Goal: Task Accomplishment & Management: Complete application form

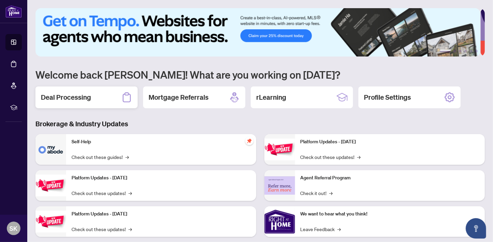
click at [92, 98] on div "Deal Processing" at bounding box center [86, 97] width 102 height 22
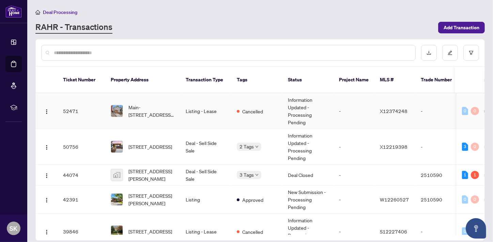
click at [204, 103] on td "Listing - Lease" at bounding box center [205, 111] width 51 height 36
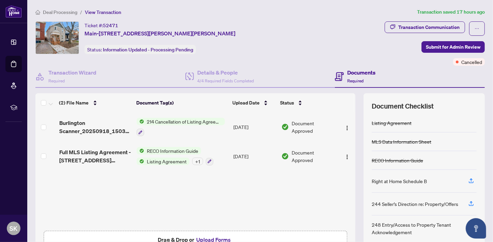
click at [188, 120] on span "214 Cancellation of Listing Agreement - Authority to Offer for Lease" at bounding box center [184, 121] width 81 height 7
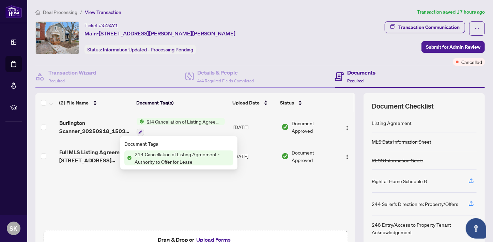
click at [170, 156] on span "214 Cancellation of Listing Agreement - Authority to Offer for Lease" at bounding box center [182, 157] width 101 height 15
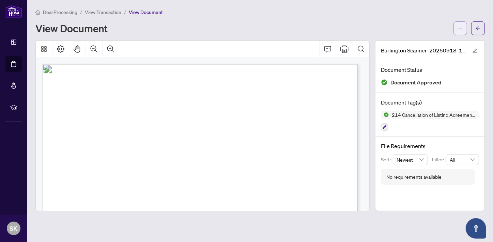
click at [461, 31] on span "button" at bounding box center [459, 28] width 5 height 11
click at [422, 44] on span "Download" at bounding box center [435, 42] width 52 height 7
click at [52, 11] on span "Deal Processing" at bounding box center [60, 12] width 34 height 6
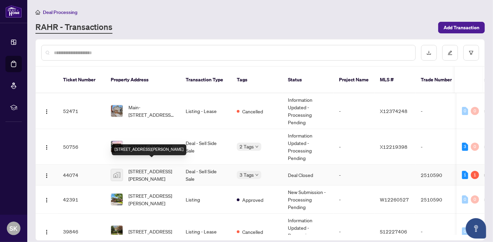
click at [161, 167] on span "[STREET_ADDRESS][PERSON_NAME]" at bounding box center [151, 174] width 46 height 15
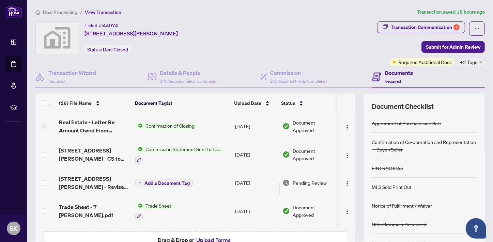
scroll to position [31, 0]
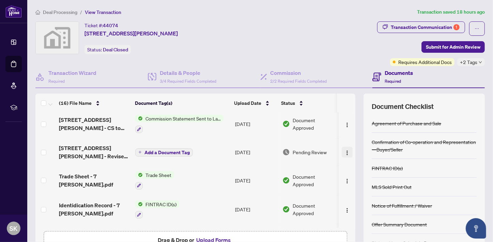
click at [344, 151] on img "button" at bounding box center [346, 152] width 5 height 5
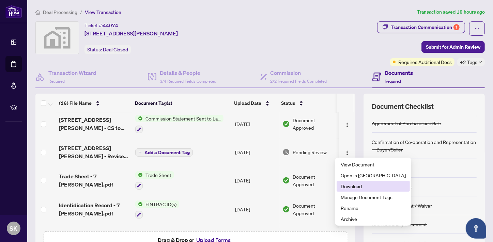
click at [354, 185] on span "Download" at bounding box center [372, 185] width 65 height 7
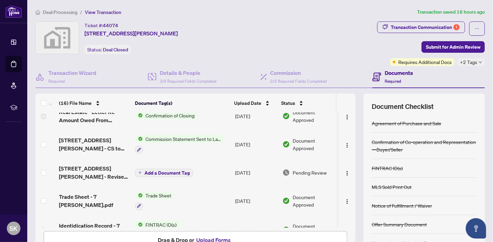
scroll to position [0, 0]
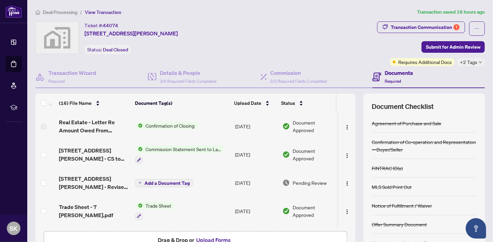
click at [159, 126] on span "Confirmation of Closing" at bounding box center [170, 125] width 54 height 7
click at [168, 146] on span "Confirmation of Closing" at bounding box center [162, 147] width 54 height 7
click at [206, 122] on td "Confirmation of Closing" at bounding box center [182, 126] width 100 height 27
click at [245, 119] on td "[DATE]" at bounding box center [255, 126] width 47 height 27
click at [248, 125] on td "[DATE]" at bounding box center [255, 126] width 47 height 27
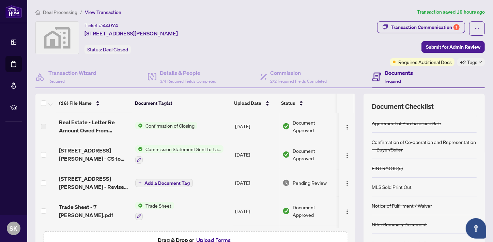
drag, startPoint x: 190, startPoint y: 126, endPoint x: 318, endPoint y: 129, distance: 127.7
click at [190, 126] on span "Confirmation of Closing" at bounding box center [170, 125] width 54 height 7
click at [344, 127] on img "button" at bounding box center [346, 127] width 5 height 5
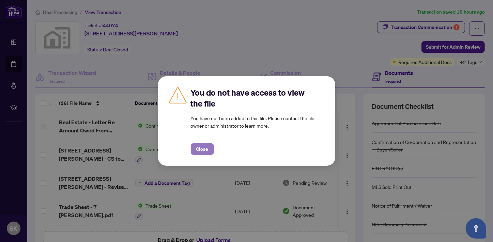
click at [204, 148] on span "Close" at bounding box center [202, 149] width 12 height 11
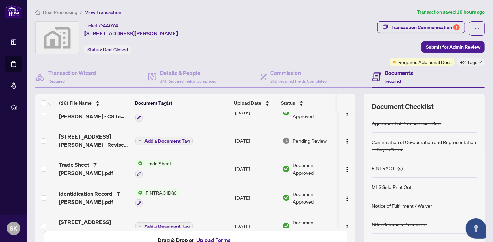
scroll to position [124, 0]
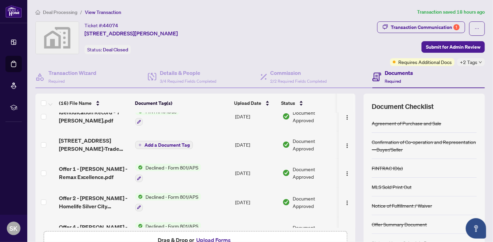
click at [214, 238] on button "Upload Forms" at bounding box center [213, 240] width 38 height 9
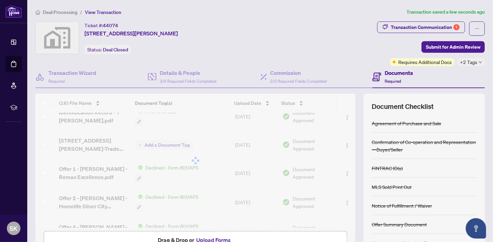
scroll to position [0, 0]
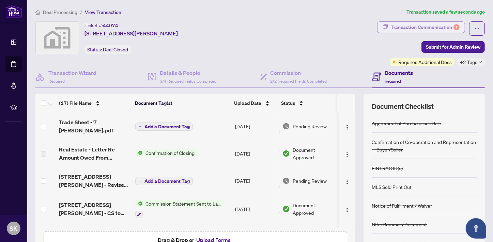
click at [449, 22] on div "Transaction Communication 1" at bounding box center [424, 27] width 69 height 11
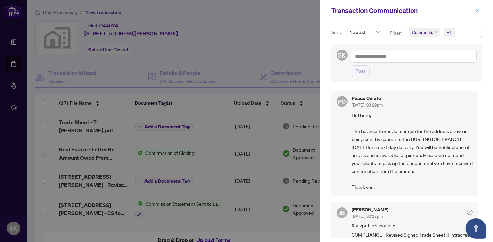
click at [478, 10] on icon "close" at bounding box center [478, 11] width 4 height 4
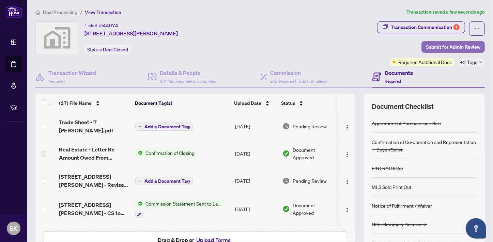
click at [438, 48] on span "Submit for Admin Review" at bounding box center [452, 47] width 54 height 11
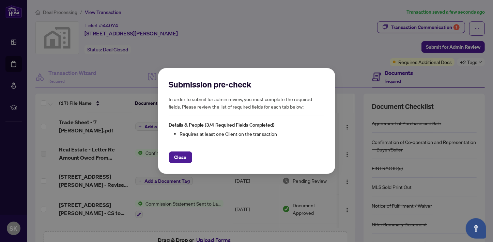
click at [260, 45] on div "Submission pre-check In order to submit for admin review, you must complete the…" at bounding box center [246, 121] width 493 height 242
click at [176, 156] on span "Close" at bounding box center [180, 157] width 12 height 11
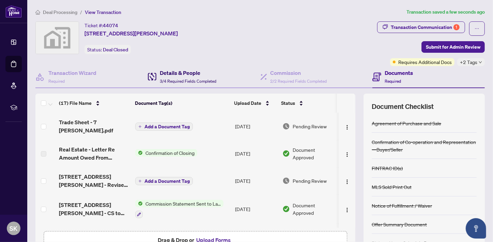
click at [170, 80] on span "3/4 Required Fields Completed" at bounding box center [188, 81] width 57 height 5
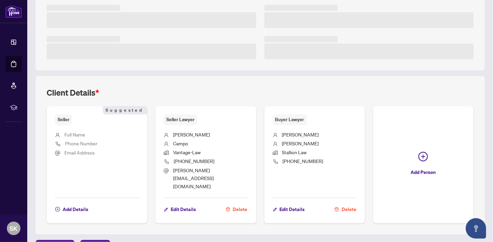
scroll to position [183, 0]
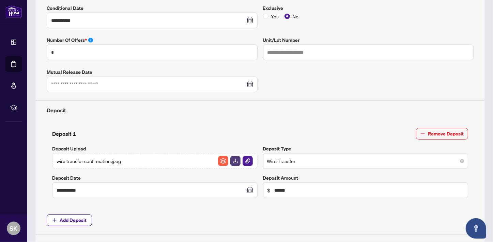
type input "**********"
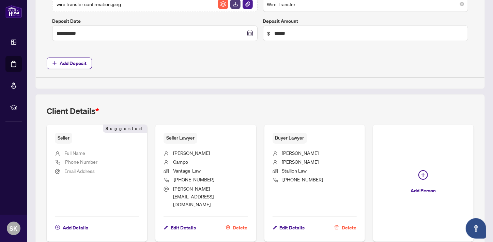
scroll to position [360, 0]
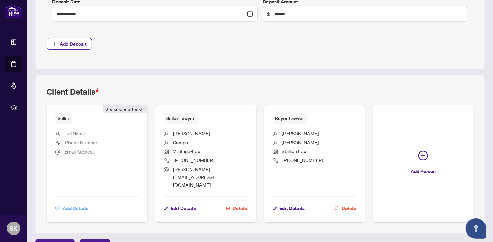
click at [75, 203] on span "Add Details" at bounding box center [76, 208] width 26 height 11
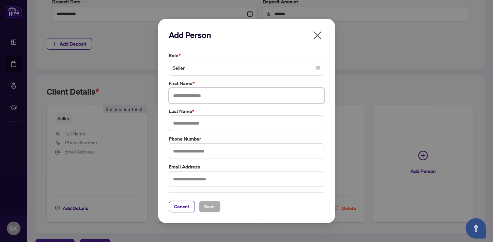
click at [197, 97] on input "text" at bounding box center [246, 96] width 155 height 16
type input "*****"
click at [204, 124] on input "text" at bounding box center [246, 123] width 155 height 16
type input "**********"
click at [216, 206] on button "Save" at bounding box center [209, 207] width 21 height 12
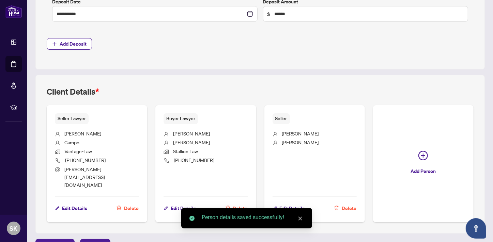
click at [301, 219] on icon "close" at bounding box center [300, 218] width 5 height 5
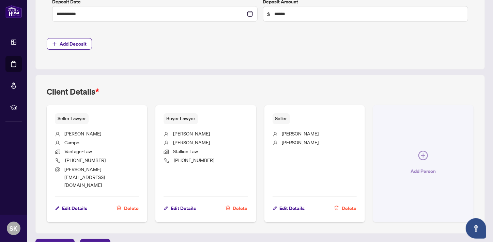
scroll to position [0, 0]
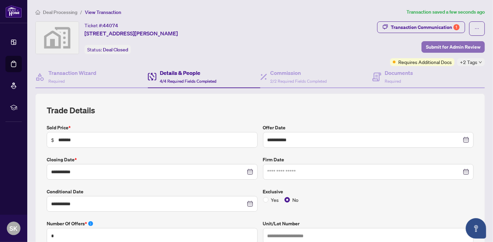
click at [439, 44] on span "Submit for Admin Review" at bounding box center [452, 47] width 54 height 11
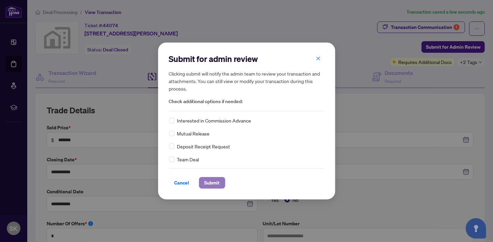
click at [214, 183] on span "Submit" at bounding box center [211, 182] width 15 height 11
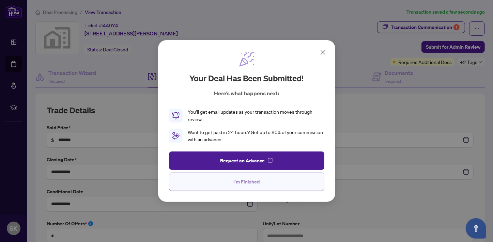
click at [245, 182] on span "I'm Finished" at bounding box center [246, 181] width 26 height 11
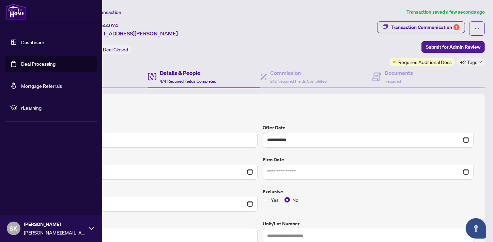
click at [41, 42] on link "Dashboard" at bounding box center [32, 42] width 23 height 6
